Goal: Information Seeking & Learning: Learn about a topic

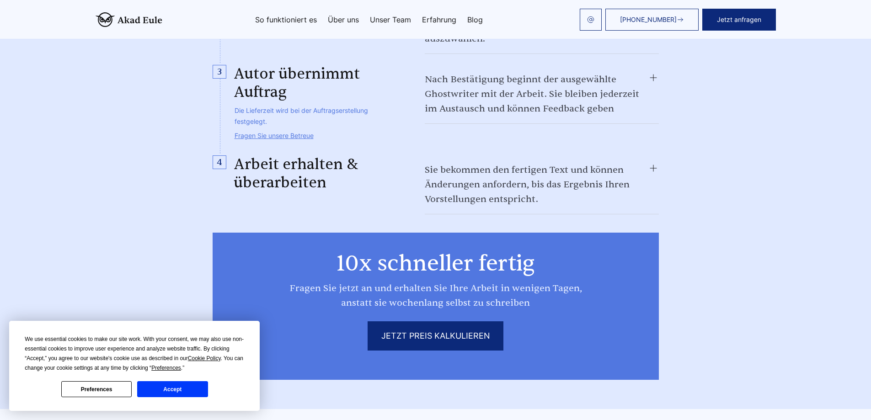
scroll to position [932, 0]
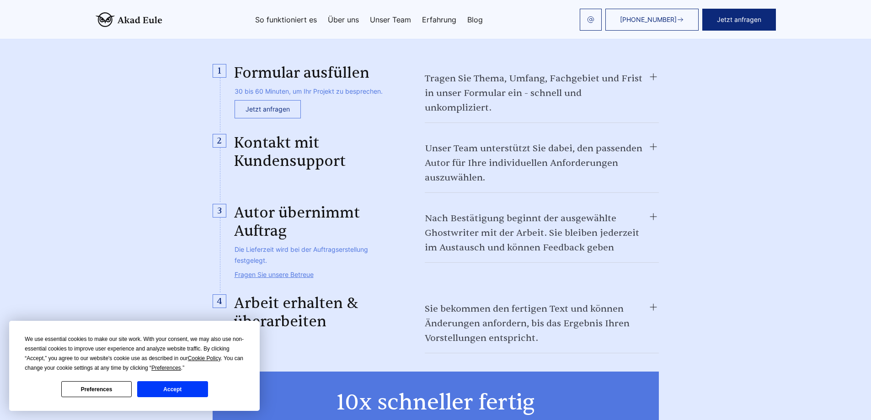
click at [615, 211] on summary "Nach Bestätigung beginnt der ausgewählte Ghostwriter mit der Arbeit. Sie bleibe…" at bounding box center [542, 233] width 234 height 44
click at [638, 211] on summary "Nach Bestätigung beginnt der ausgewählte Ghostwriter mit der Arbeit. Sie bleibe…" at bounding box center [542, 233] width 234 height 44
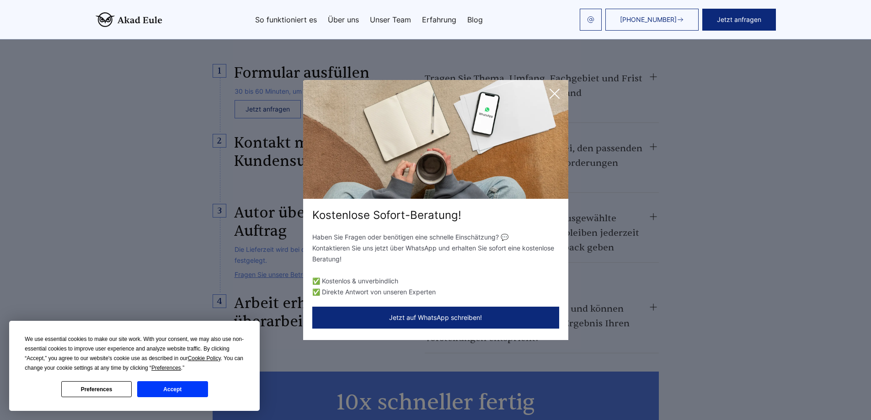
click at [555, 88] on icon at bounding box center [554, 94] width 18 height 18
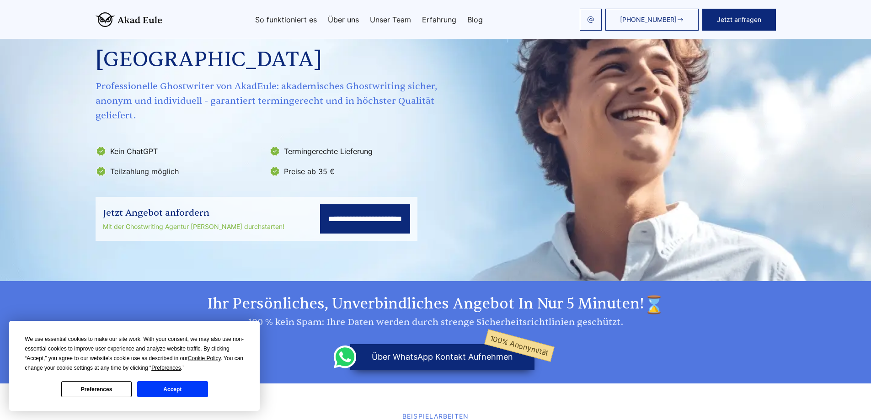
scroll to position [0, 0]
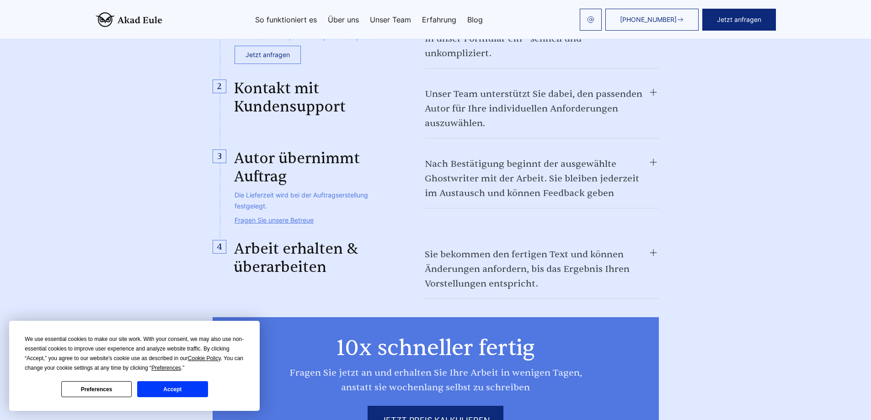
scroll to position [987, 0]
click at [192, 388] on button "Accept" at bounding box center [172, 389] width 70 height 16
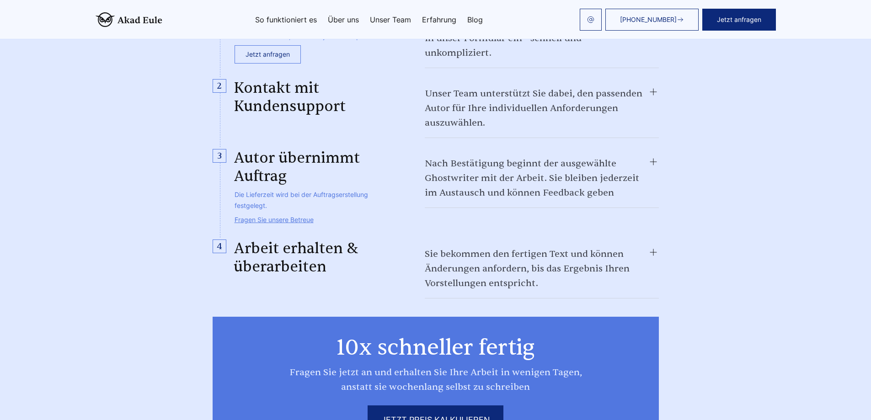
click at [139, 19] on img at bounding box center [129, 19] width 67 height 15
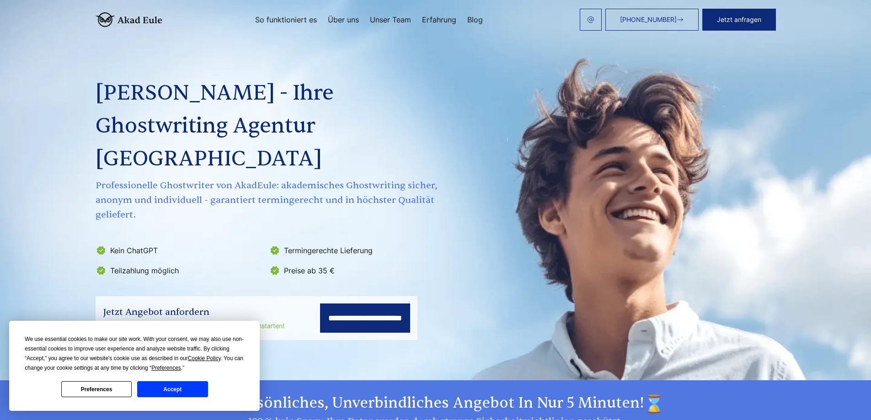
click at [162, 387] on button "Accept" at bounding box center [172, 389] width 70 height 16
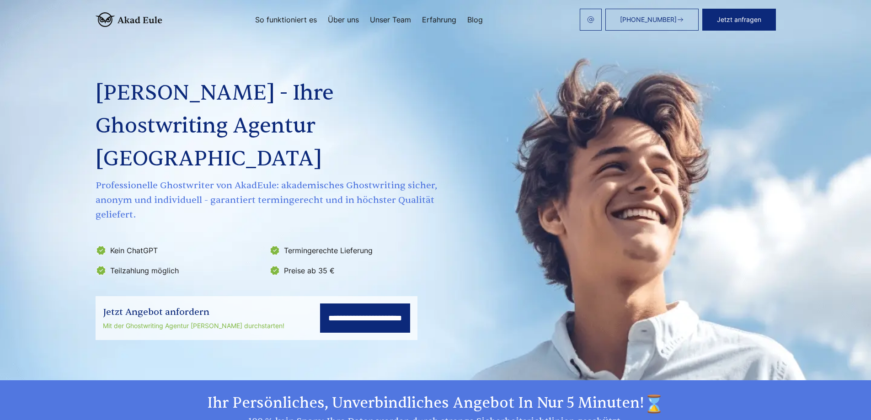
click at [288, 42] on div "Akad Eule - Ihre Ghostwriting Agentur Deutschland Professionelle Ghostwriter vo…" at bounding box center [268, 155] width 344 height 245
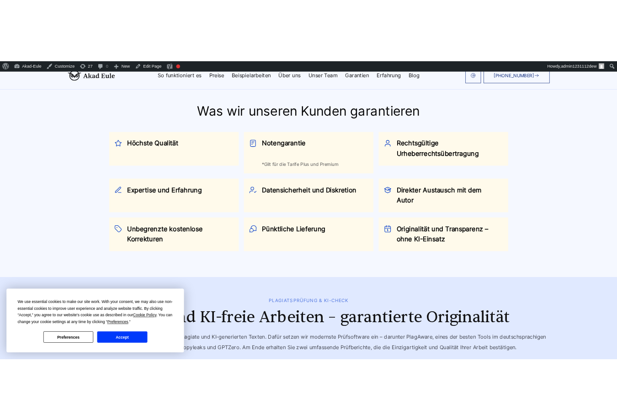
scroll to position [877, 0]
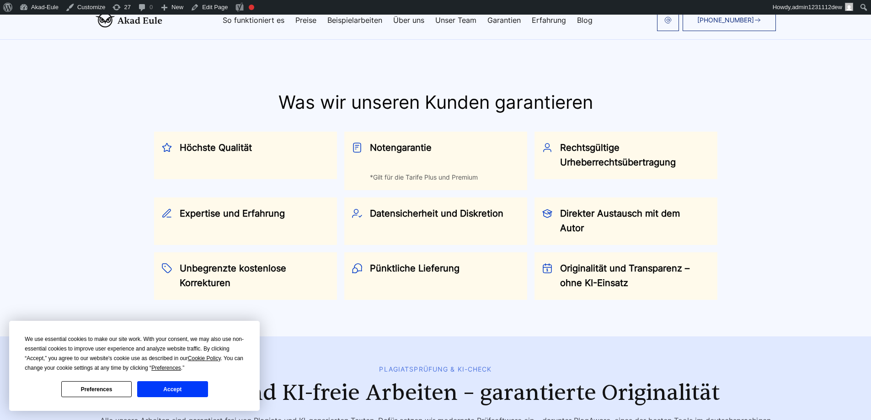
click at [484, 165] on h3 "Notengarantie" at bounding box center [439, 154] width 139 height 29
click at [443, 153] on h3 "Notengarantie" at bounding box center [439, 154] width 139 height 29
click at [617, 143] on h3 "Rechtsgültige Urheberrechtsübertragung" at bounding box center [629, 154] width 139 height 29
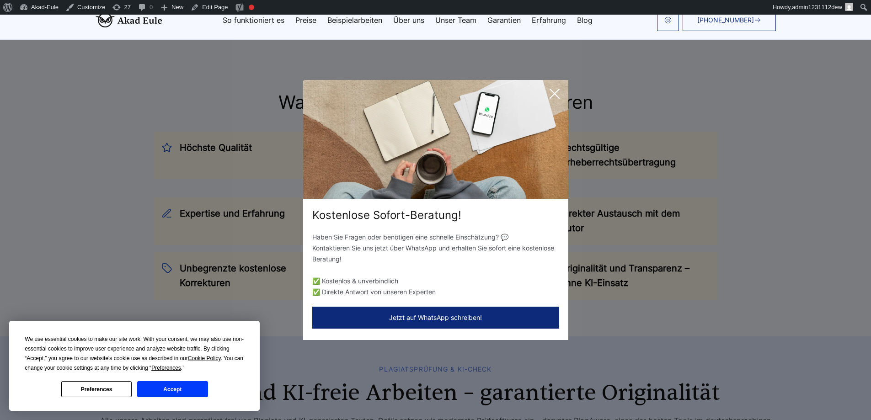
click at [554, 91] on icon at bounding box center [554, 94] width 18 height 18
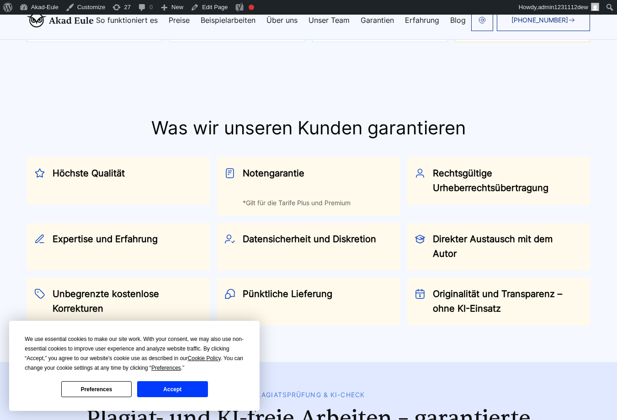
click at [321, 166] on h3 "Notengarantie" at bounding box center [312, 180] width 139 height 29
click at [452, 166] on h3 "Rechtsgültige Urheberrechtsübertragung" at bounding box center [502, 180] width 139 height 29
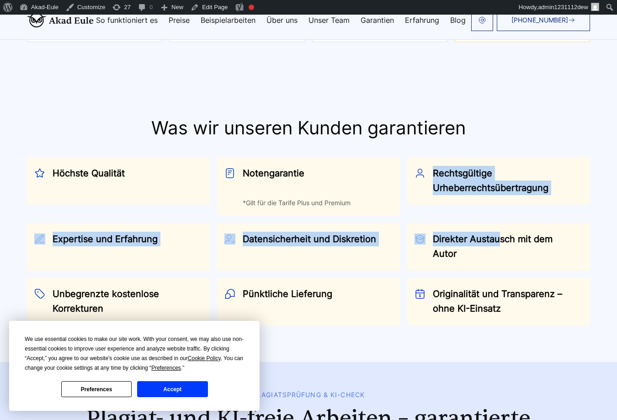
drag, startPoint x: 449, startPoint y: 120, endPoint x: 497, endPoint y: 215, distance: 106.7
click at [497, 215] on div "Was wir unseren Kunden garantieren Höchste Qualität Notengarantie" at bounding box center [308, 221] width 585 height 208
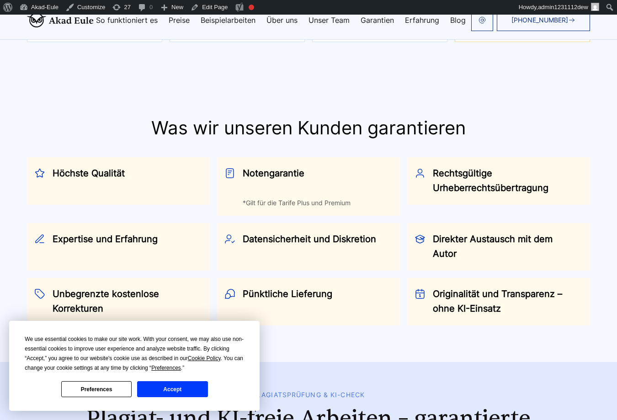
click at [551, 80] on section "Was wir unseren Kunden garantieren Höchste Qualität Notengarantie *Gilt für die…" at bounding box center [308, 221] width 617 height 282
click at [64, 22] on img at bounding box center [60, 20] width 67 height 15
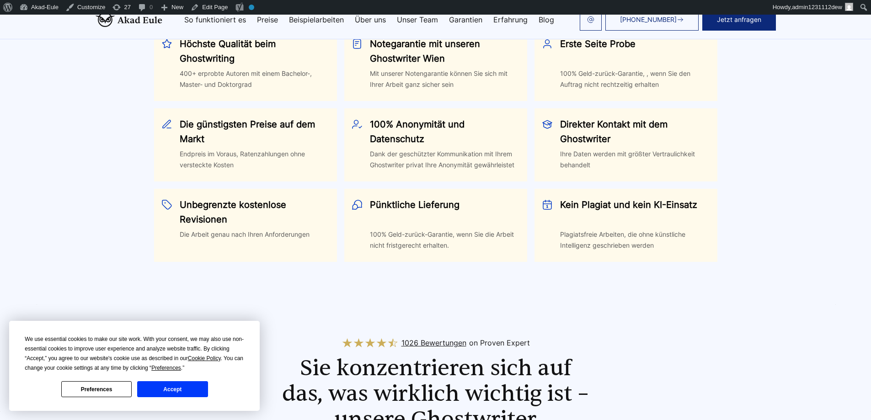
scroll to position [494, 0]
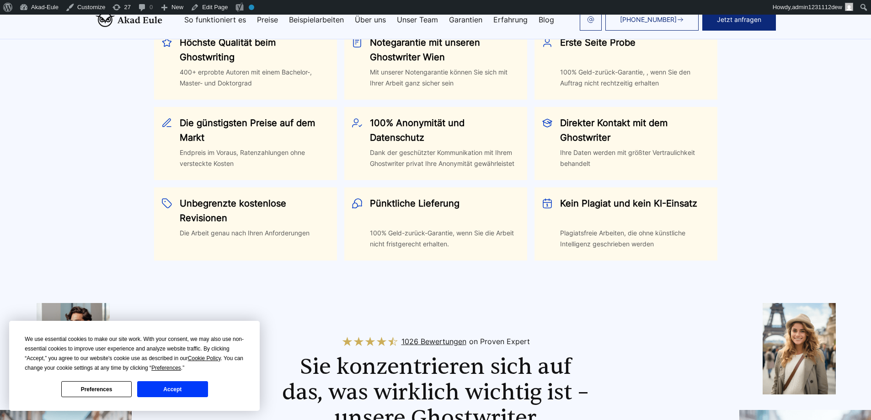
click at [453, 64] on h3 "Notegarantie mit unseren Ghostwriter Wien" at bounding box center [439, 49] width 139 height 29
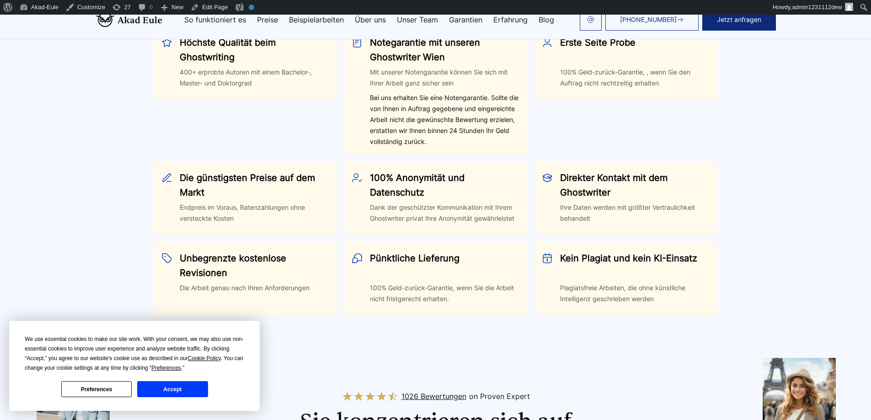
click at [453, 64] on h3 "Notegarantie mit unseren Ghostwriter Wien" at bounding box center [439, 49] width 139 height 29
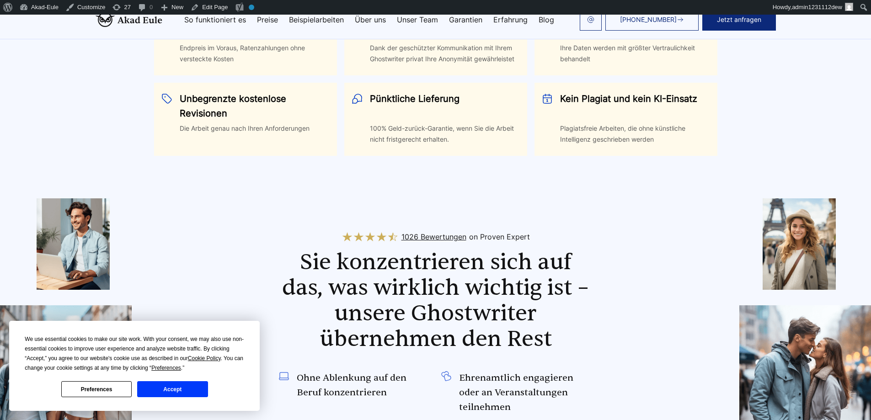
scroll to position [603, 0]
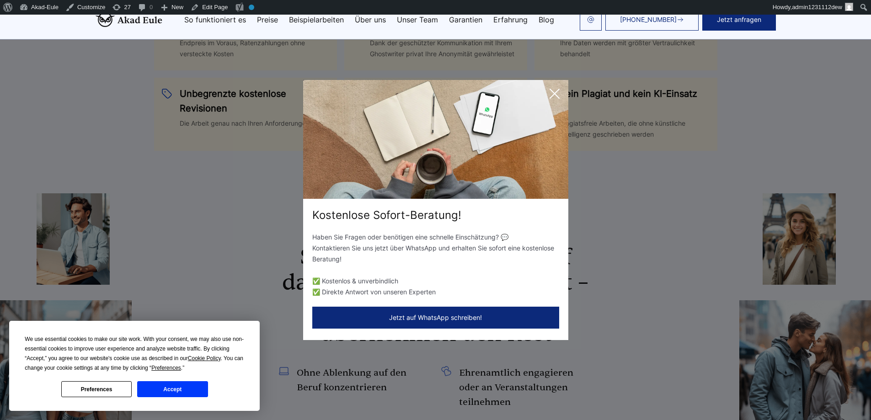
click at [558, 97] on icon at bounding box center [554, 94] width 18 height 18
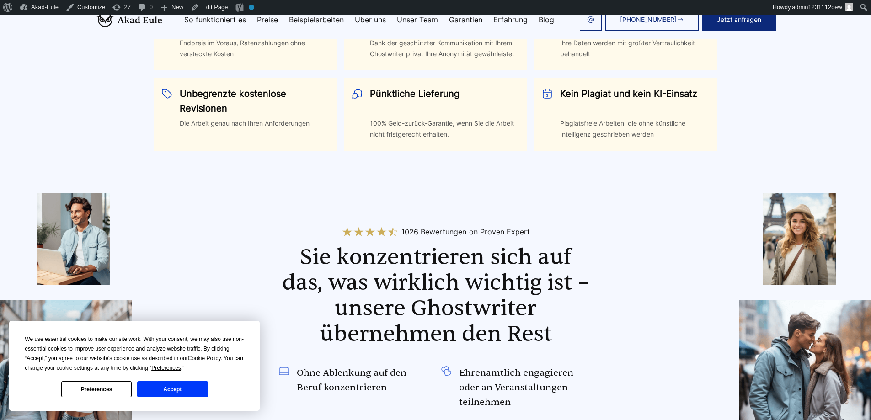
click at [555, 106] on div "Kein Plagiat und kein KI-Einsatz Plagiatsfreie Arbeiten, die ohne künstliche In…" at bounding box center [626, 114] width 168 height 57
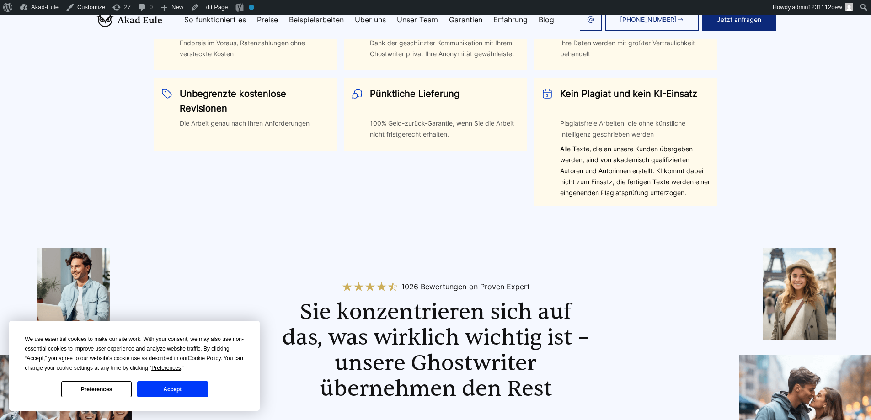
drag, startPoint x: 601, startPoint y: 108, endPoint x: 599, endPoint y: 97, distance: 11.7
click at [601, 105] on h3 "Kein Plagiat und kein KI-Einsatz" at bounding box center [629, 100] width 139 height 29
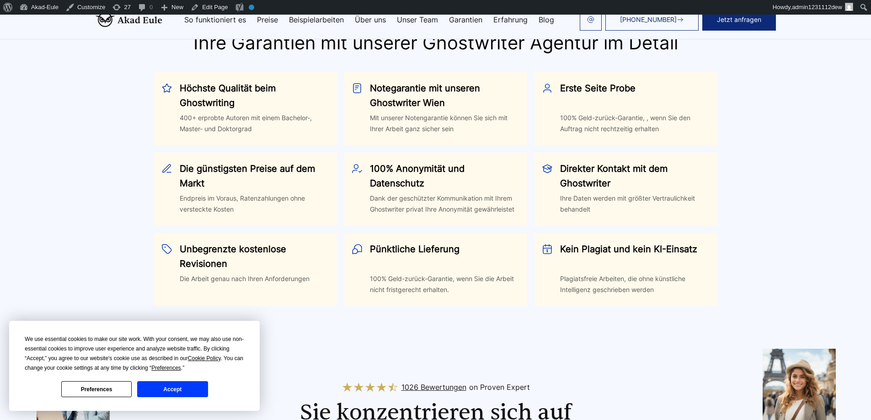
scroll to position [439, 0]
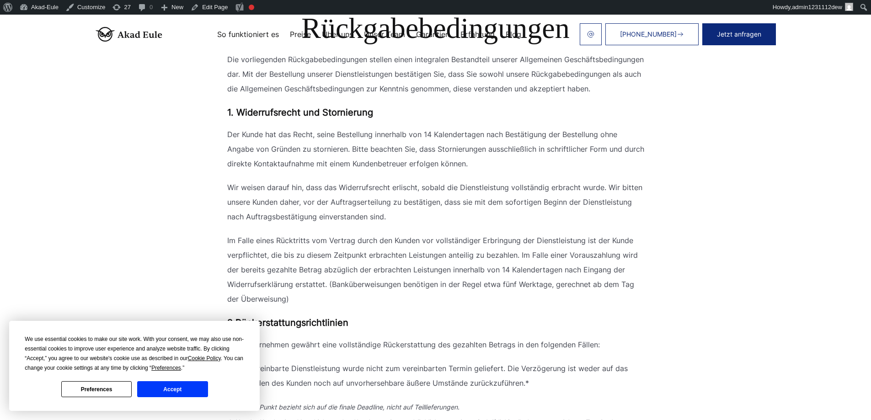
scroll to position [274, 0]
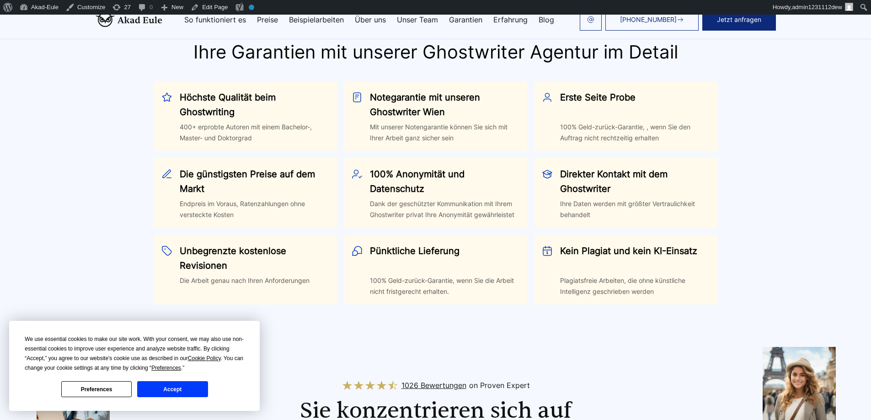
click at [595, 117] on h3 "Erste Seite Probe" at bounding box center [629, 104] width 139 height 29
click at [595, 111] on h3 "Erste Seite Probe" at bounding box center [629, 104] width 139 height 29
click at [462, 111] on h3 "Notegarantie mit unseren Ghostwriter Wien" at bounding box center [439, 104] width 139 height 29
click at [311, 106] on h3 "Höchste Qualität beim Ghostwriting" at bounding box center [249, 104] width 139 height 29
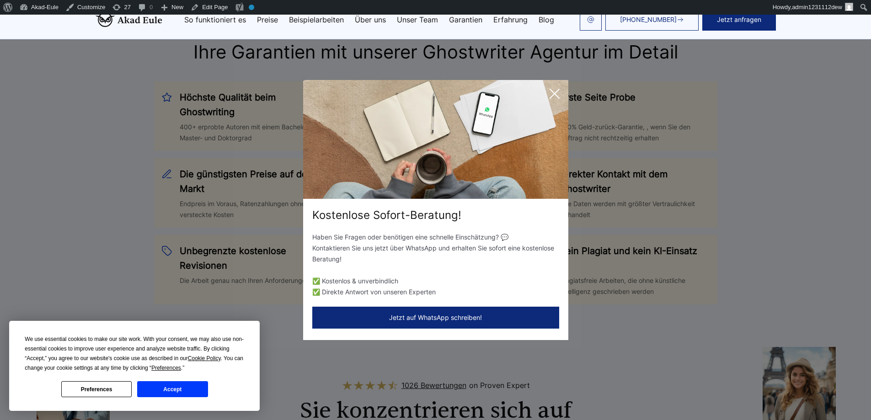
click at [153, 397] on button "Accept" at bounding box center [172, 389] width 70 height 16
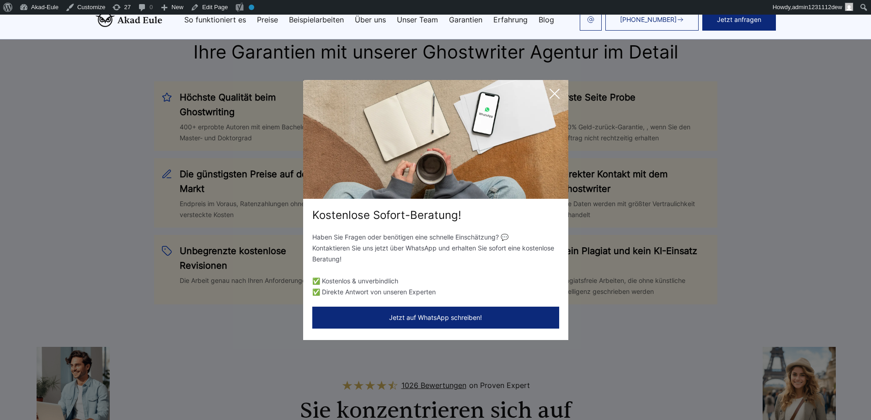
click at [553, 91] on icon at bounding box center [554, 94] width 18 height 18
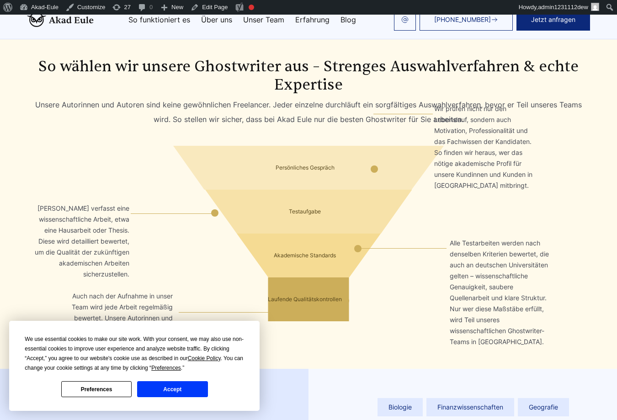
scroll to position [2790, 0]
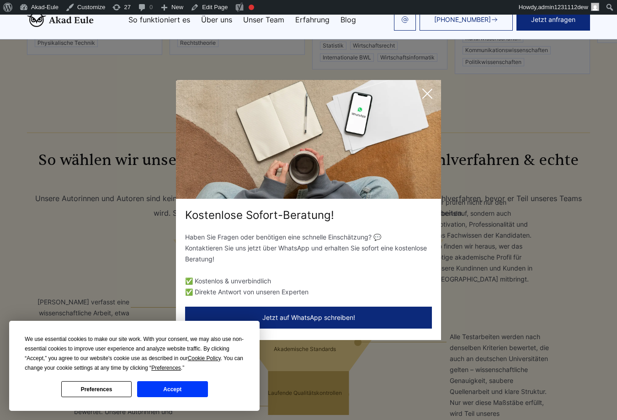
click at [428, 87] on icon at bounding box center [427, 94] width 18 height 18
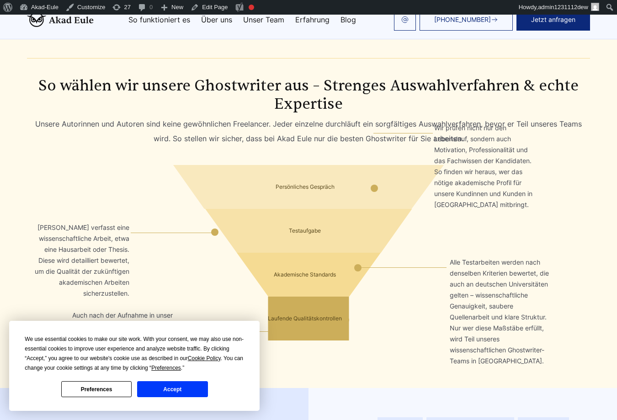
scroll to position [2954, 0]
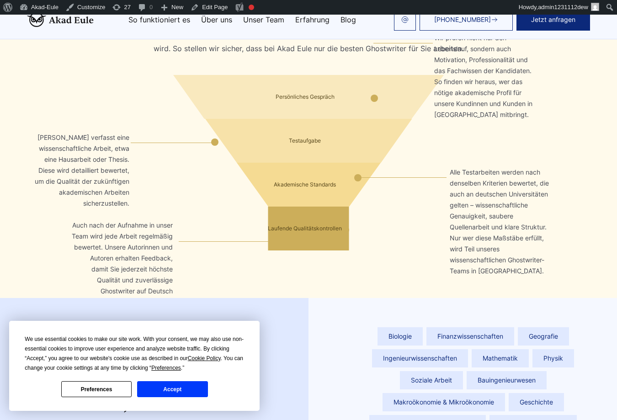
click at [190, 389] on button "Accept" at bounding box center [172, 389] width 70 height 16
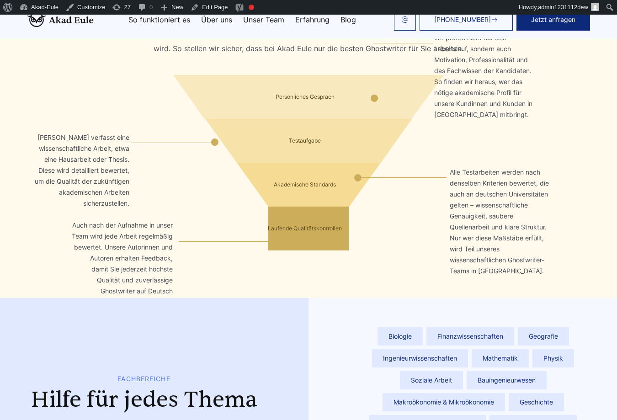
scroll to position [2899, 0]
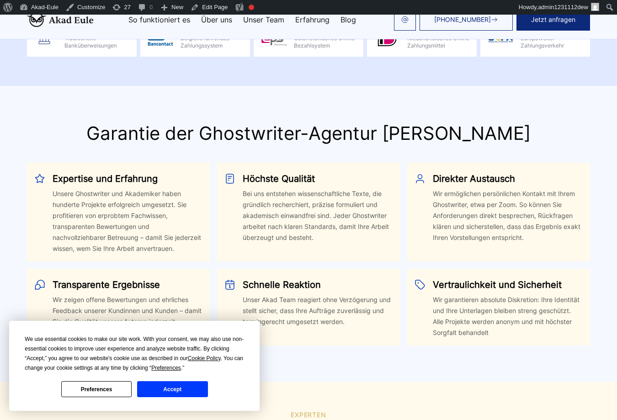
scroll to position [2131, 0]
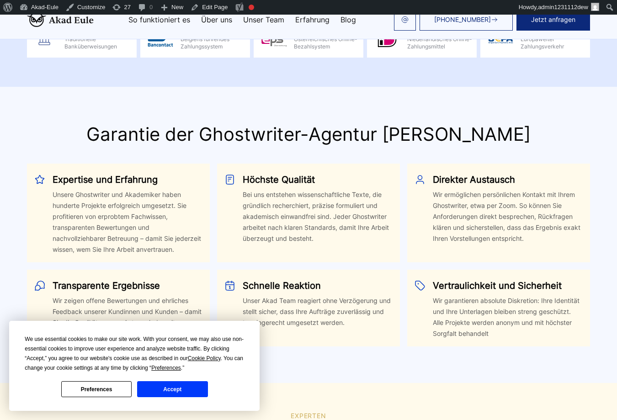
click at [522, 164] on div "Direkter Austausch Wir ermöglichen persönlichen Kontakt mit Ihrem Ghostwriter, …" at bounding box center [498, 213] width 183 height 99
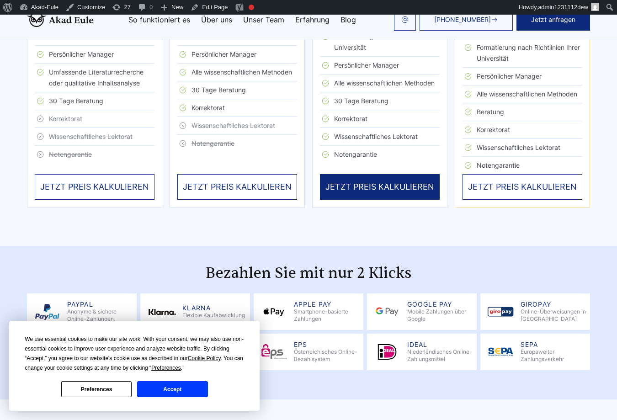
scroll to position [1802, 0]
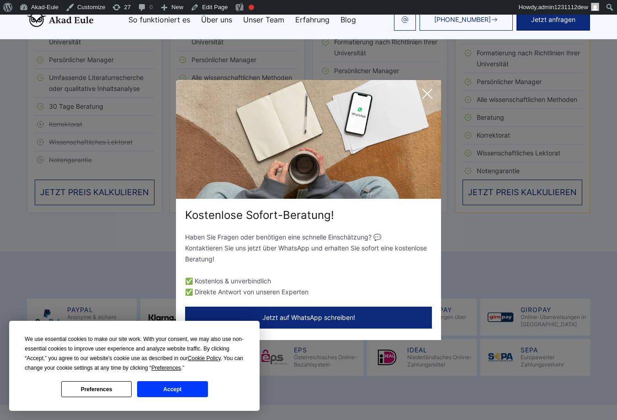
click at [428, 98] on icon at bounding box center [427, 94] width 18 height 18
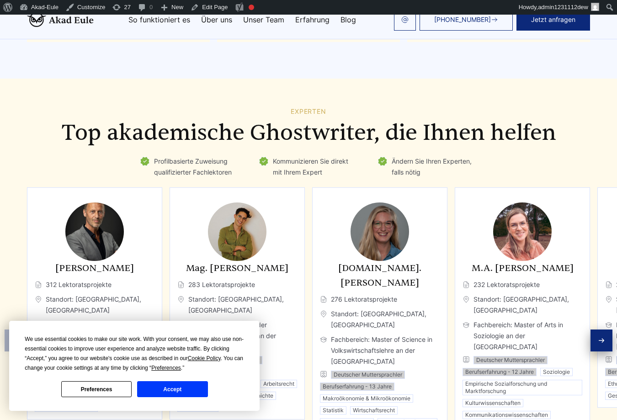
scroll to position [2406, 0]
